Goal: Task Accomplishment & Management: Manage account settings

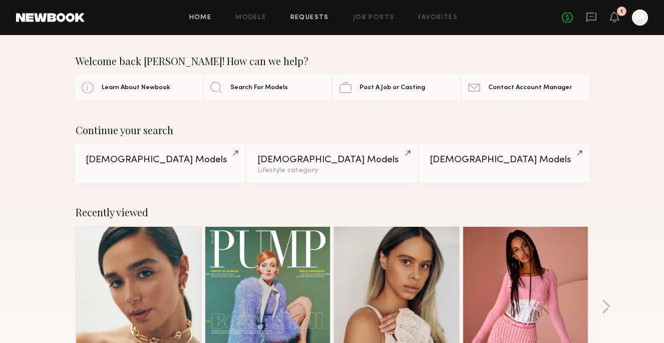
click at [314, 18] on link "Requests" at bounding box center [310, 18] width 39 height 7
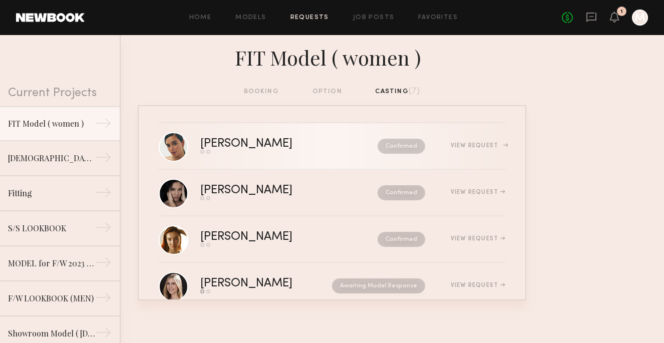
scroll to position [3, 0]
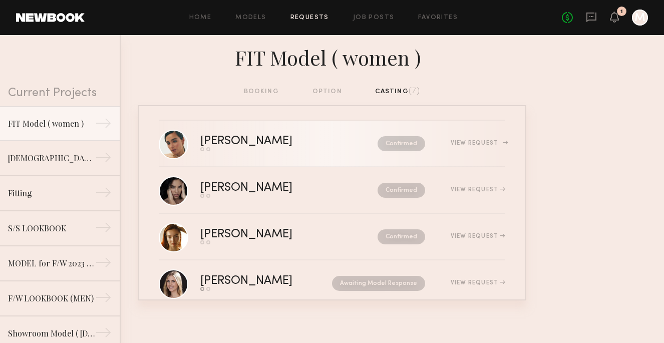
click at [230, 139] on div "[PERSON_NAME]" at bounding box center [267, 142] width 135 height 12
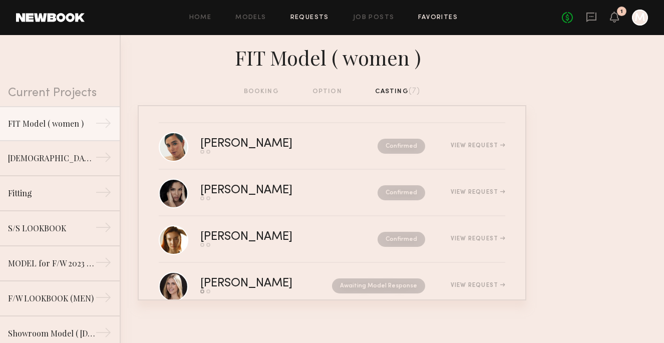
click at [429, 20] on link "Favorites" at bounding box center [438, 18] width 40 height 7
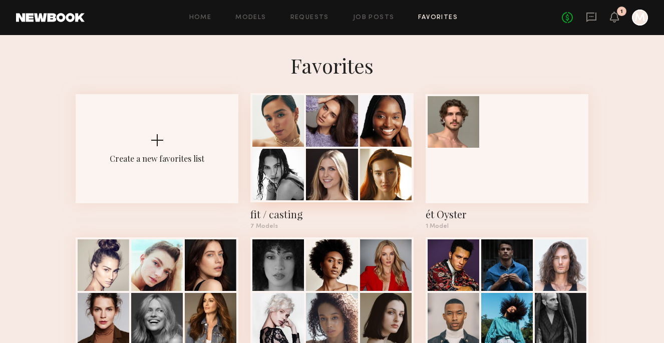
click at [283, 122] on div at bounding box center [278, 121] width 52 height 52
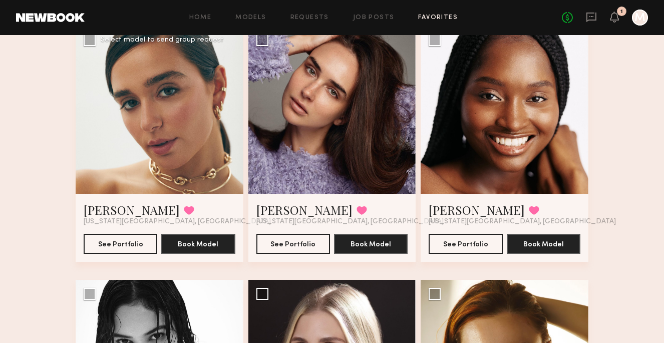
scroll to position [127, 0]
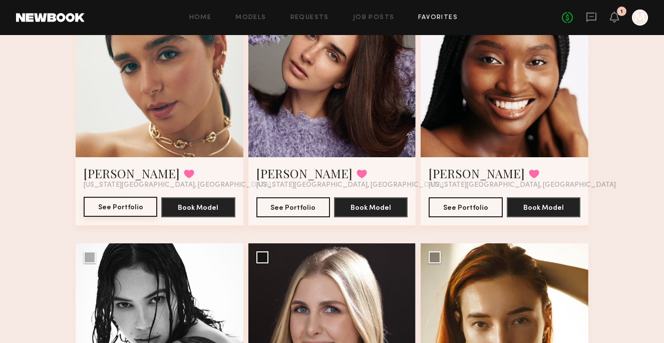
click at [137, 205] on button "See Portfolio" at bounding box center [121, 207] width 74 height 20
